Goal: Task Accomplishment & Management: Use online tool/utility

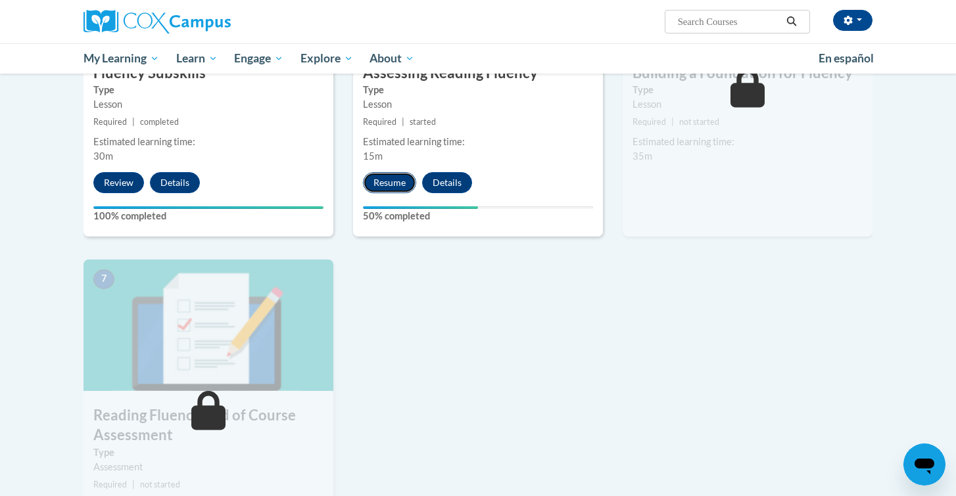
click at [397, 182] on button "Resume" at bounding box center [389, 182] width 53 height 21
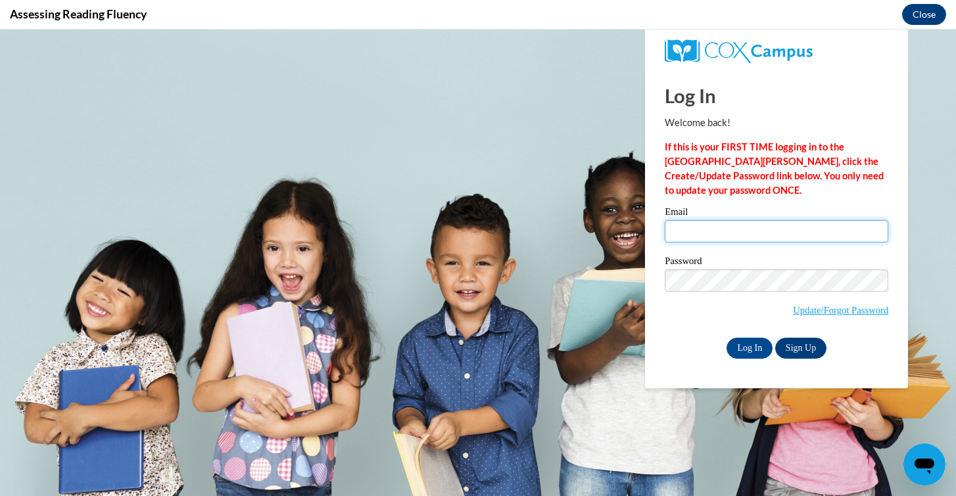
click at [743, 235] on input "Email" at bounding box center [775, 231] width 223 height 22
type input "[EMAIL_ADDRESS][DOMAIN_NAME]"
click at [719, 294] on span "Update/Forgot Password" at bounding box center [775, 296] width 223 height 55
click at [756, 350] on input "Log In" at bounding box center [749, 348] width 46 height 21
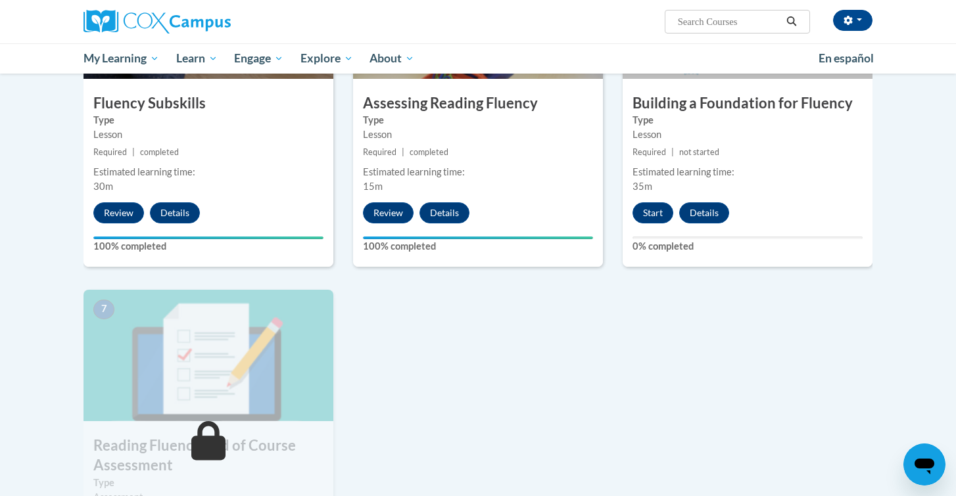
scroll to position [712, 0]
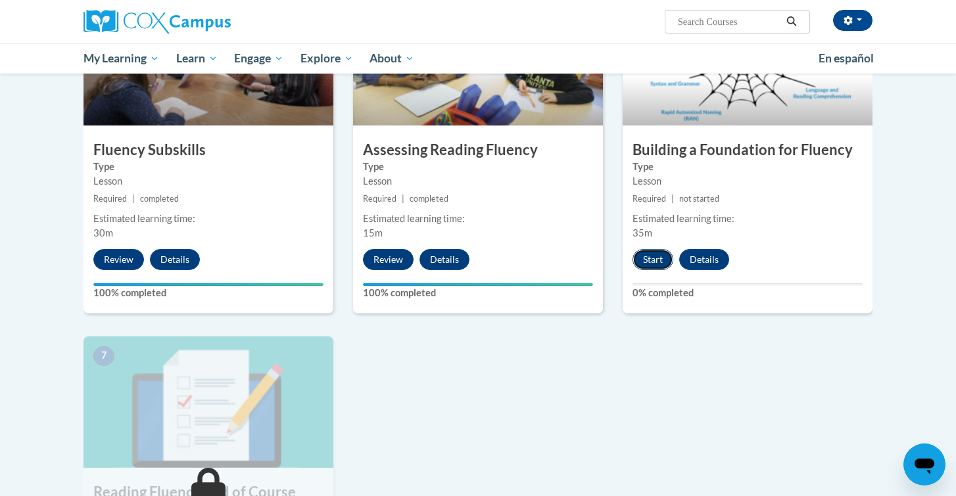
click at [645, 267] on button "Start" at bounding box center [652, 259] width 41 height 21
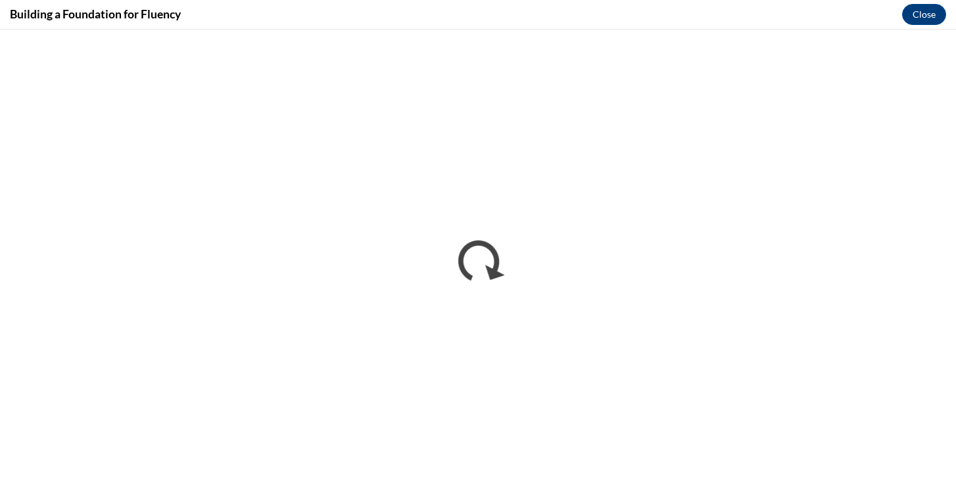
scroll to position [0, 0]
